Goal: Task Accomplishment & Management: Use online tool/utility

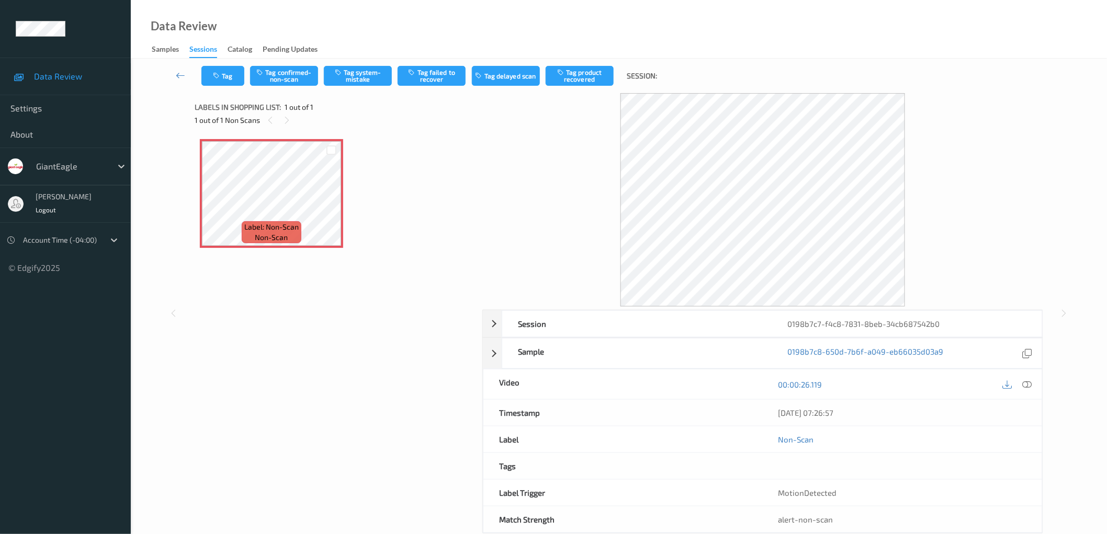
click at [408, 17] on div "Data Review Samples Sessions Catalog Pending Updates" at bounding box center [619, 29] width 976 height 59
click at [1027, 380] on icon at bounding box center [1026, 383] width 9 height 9
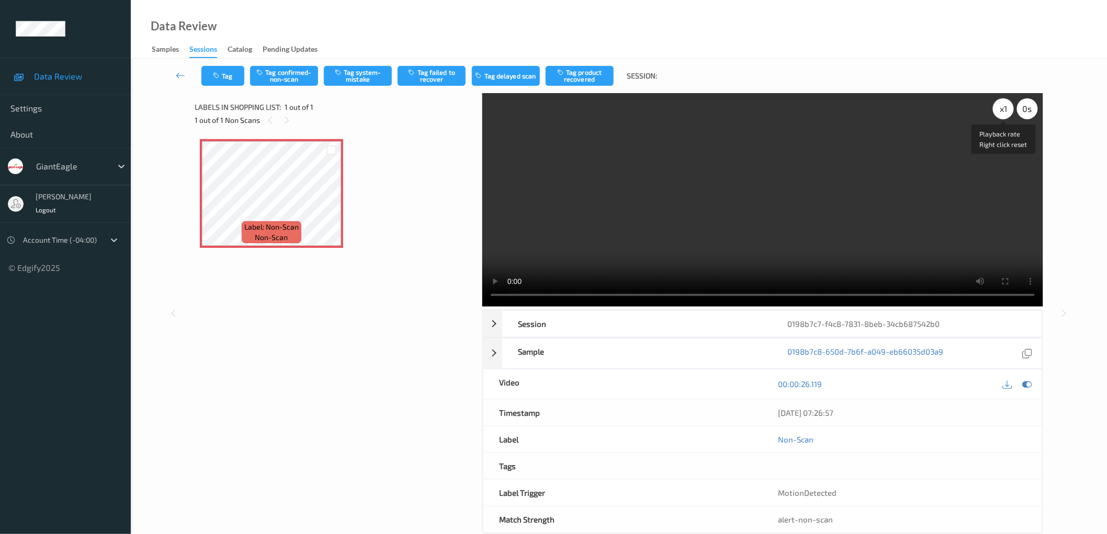
click at [999, 115] on div "x 1" at bounding box center [1003, 108] width 21 height 21
click at [424, 213] on div "Label: Non-Scan non-scan" at bounding box center [335, 193] width 270 height 109
click at [434, 240] on div "Label: Non-Scan non-scan" at bounding box center [335, 193] width 270 height 109
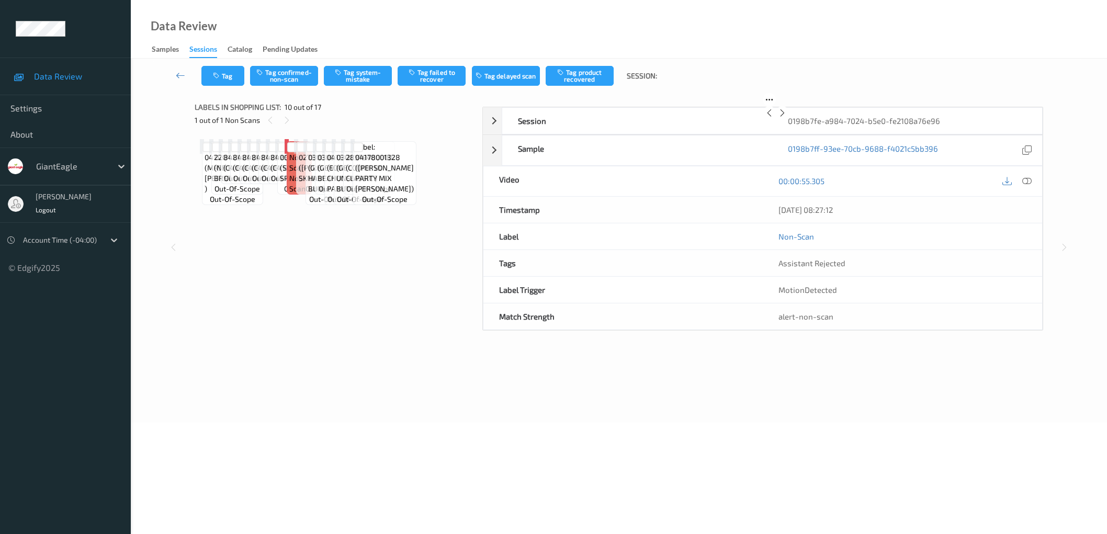
click at [434, 154] on div "Label: 04116400804 (MRS TS PIEROGIES ) out-of-scope Label: 22042900000 (NB BNLS…" at bounding box center [335, 146] width 270 height 15
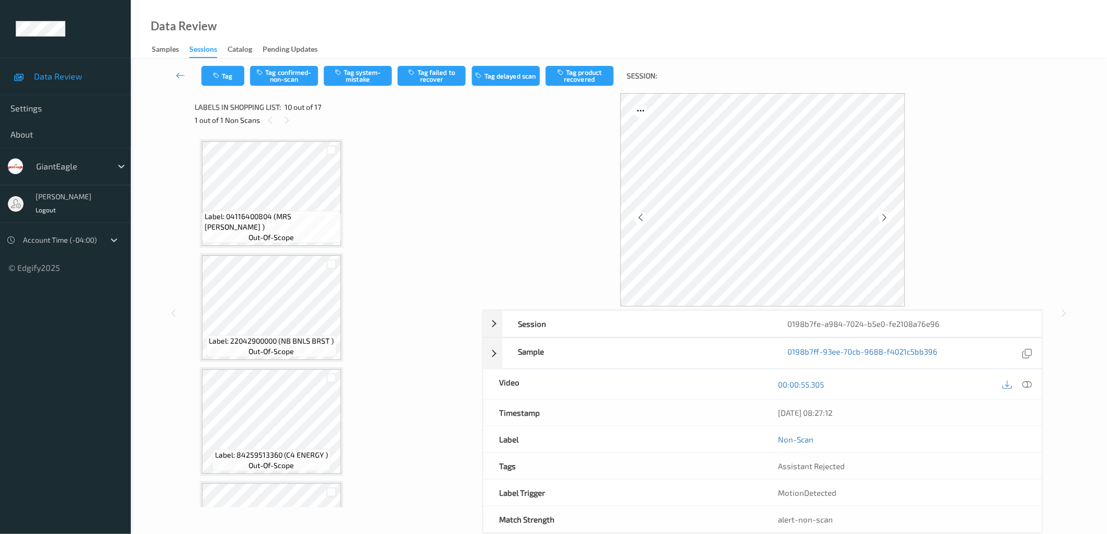
scroll to position [912, 0]
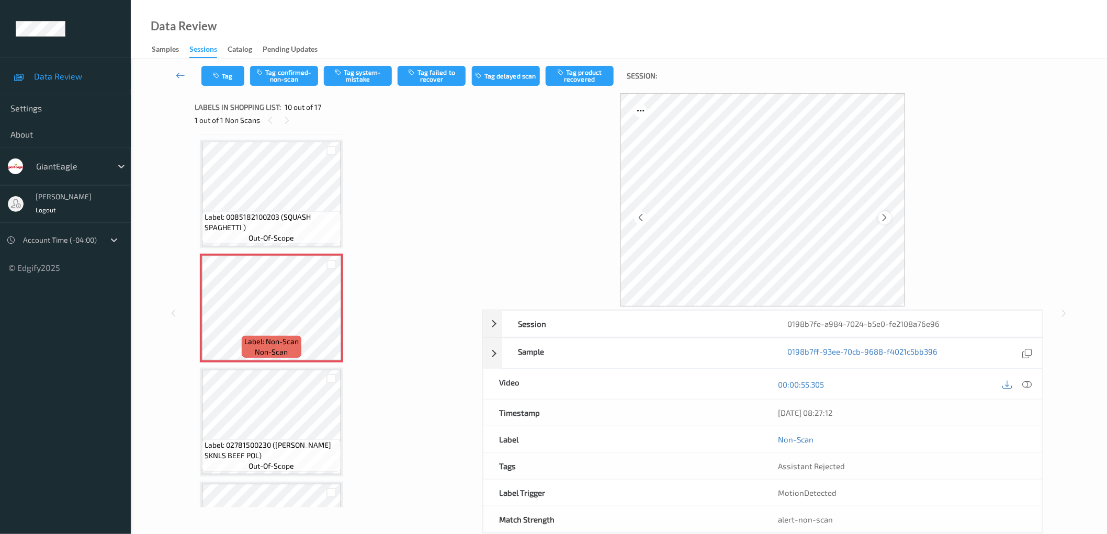
click at [888, 222] on icon at bounding box center [884, 217] width 9 height 9
click at [1028, 387] on icon at bounding box center [1026, 383] width 9 height 9
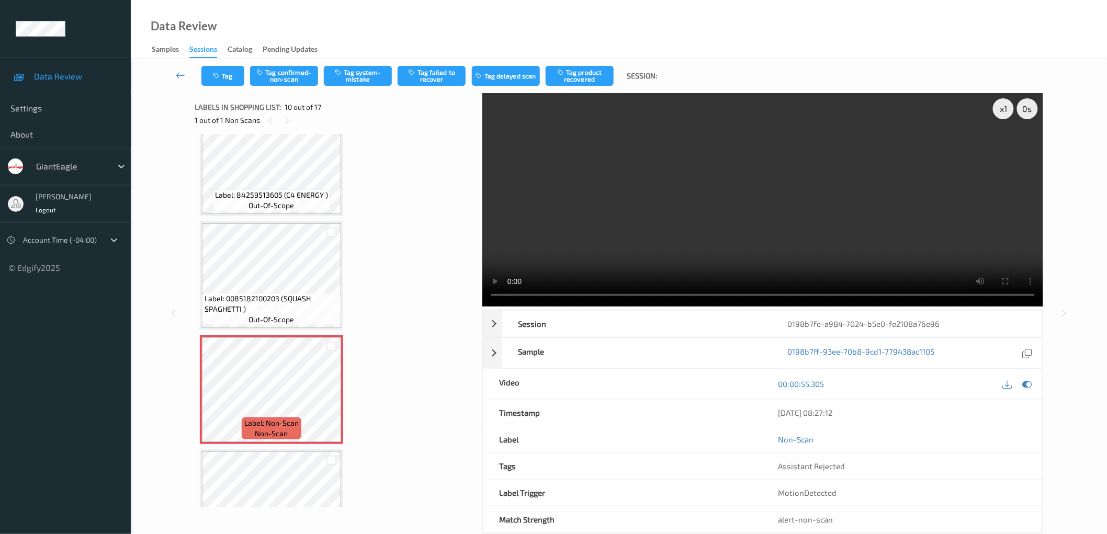
scroll to position [834, 0]
click at [433, 165] on div "Label: 04116400804 (MRS TS PIEROGIES ) out-of-scope Label: 22042900000 (NB BNLS…" at bounding box center [335, 271] width 270 height 1933
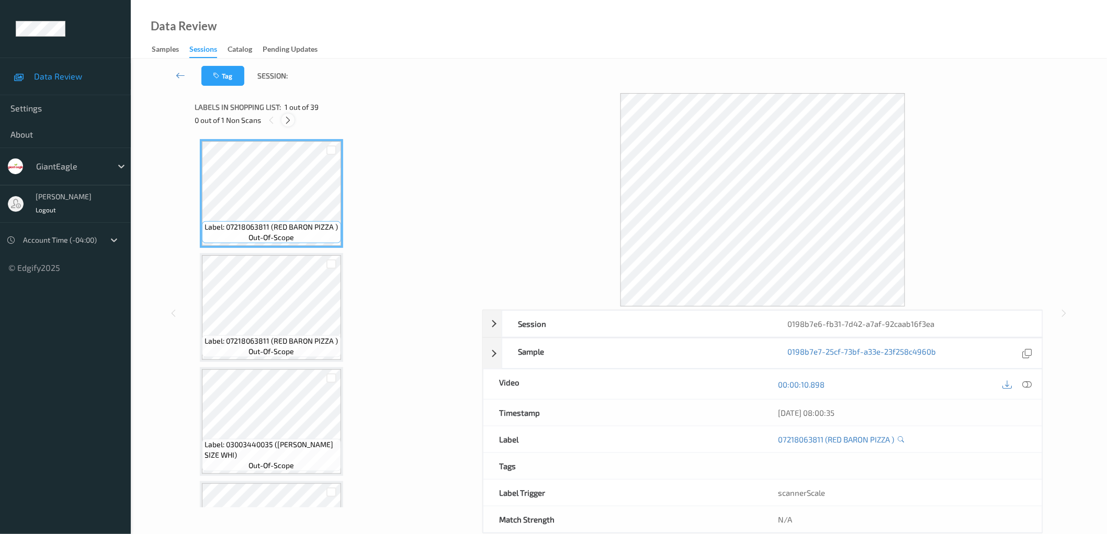
click at [291, 117] on icon at bounding box center [287, 120] width 9 height 9
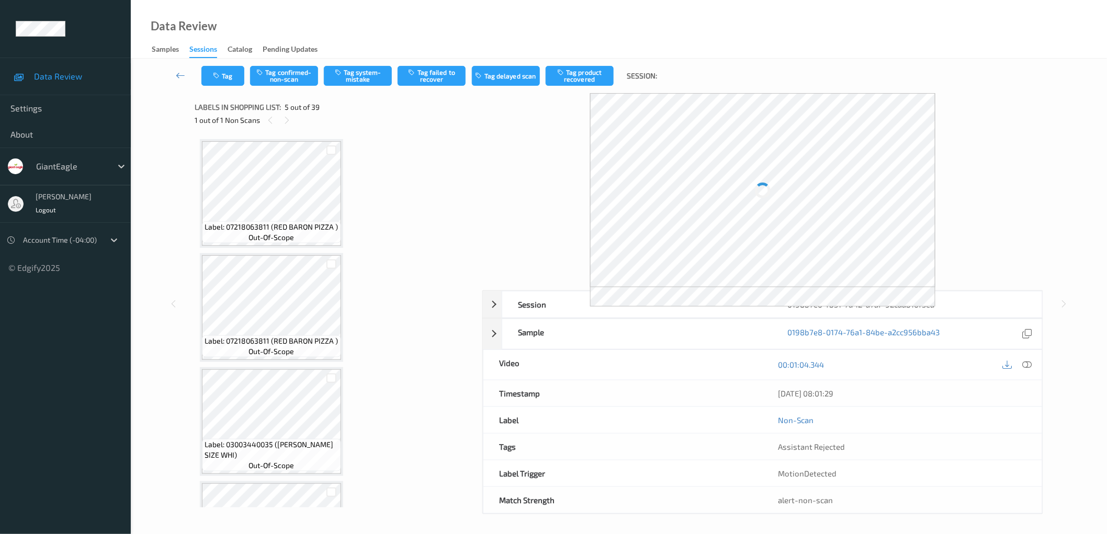
scroll to position [345, 0]
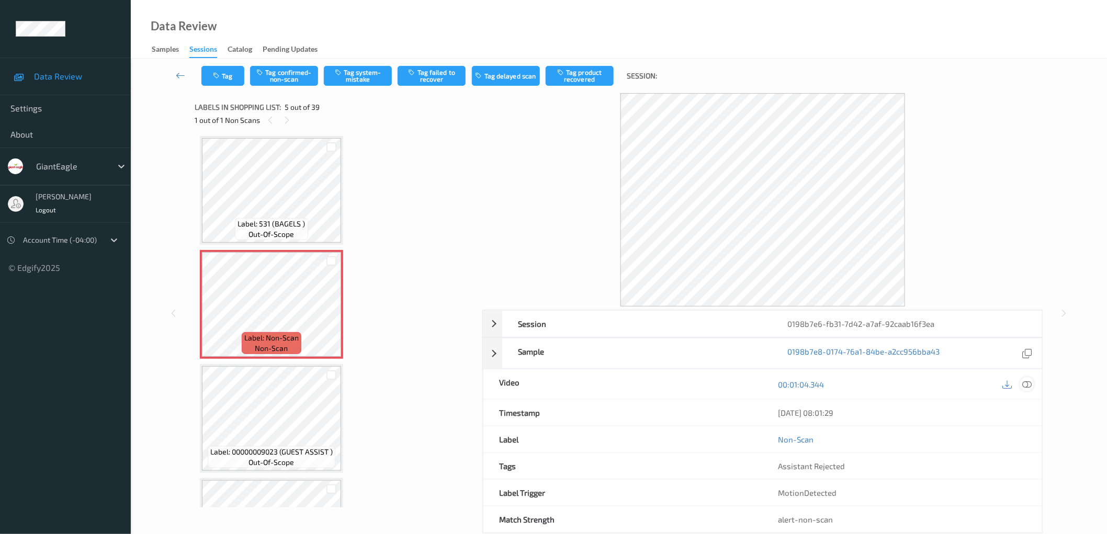
click at [1024, 383] on icon at bounding box center [1026, 383] width 9 height 9
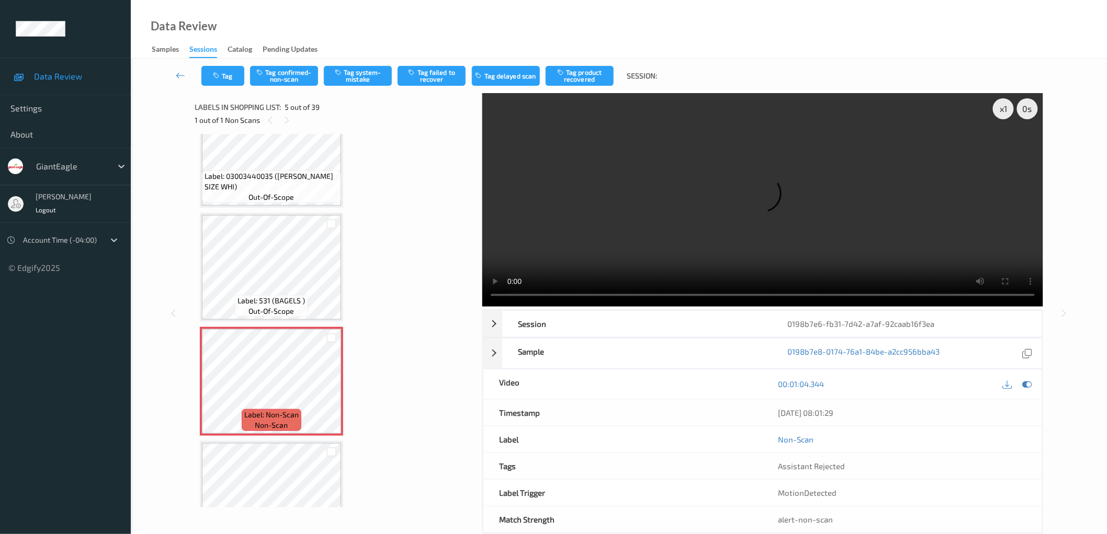
scroll to position [268, 0]
click at [1000, 110] on div "x 1" at bounding box center [1003, 108] width 21 height 21
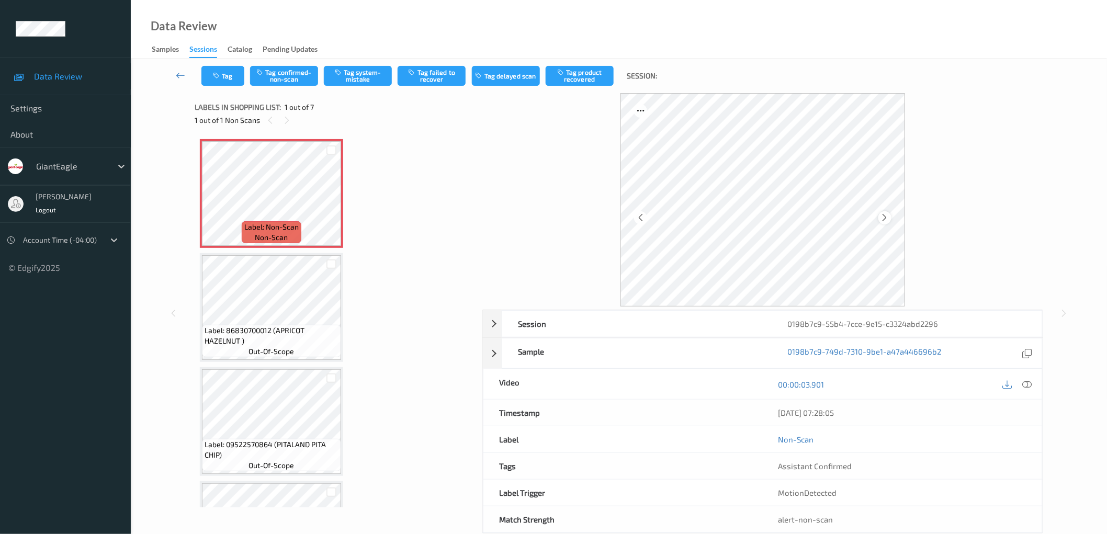
click at [888, 218] on icon at bounding box center [884, 217] width 9 height 9
click at [1028, 388] on icon at bounding box center [1026, 383] width 9 height 9
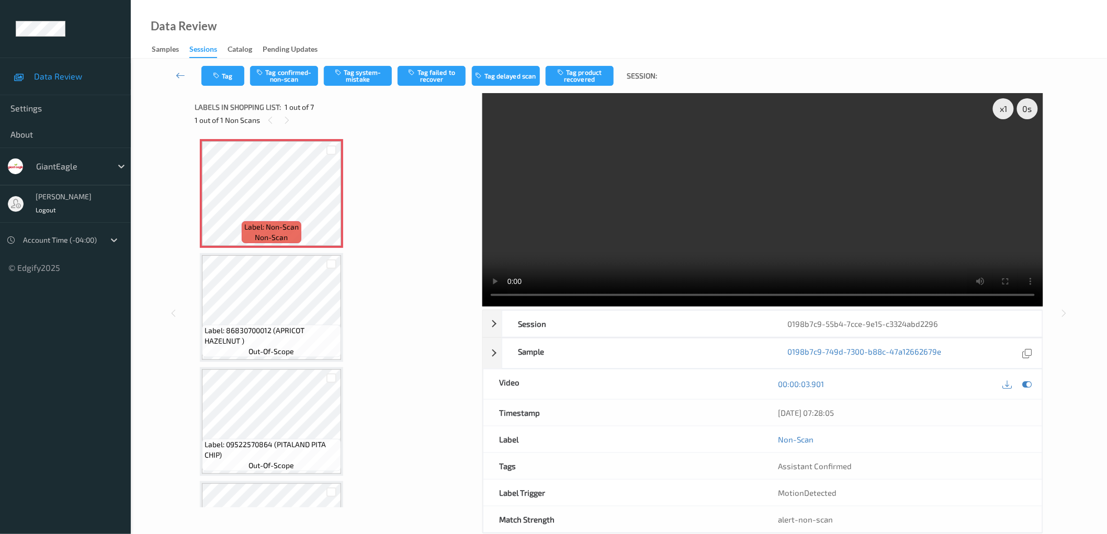
click at [410, 253] on div "Label: Non-Scan non-scan Label: Non-Scan non-scan Label: Non-Scan non-scan Labe…" at bounding box center [335, 535] width 270 height 793
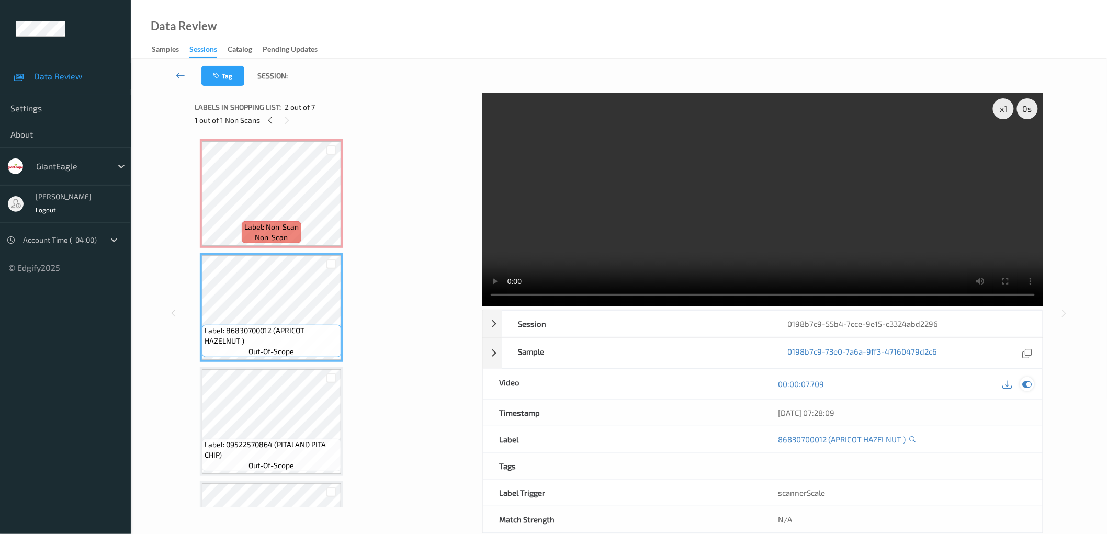
click at [1026, 384] on icon at bounding box center [1026, 383] width 9 height 9
